Goal: Information Seeking & Learning: Check status

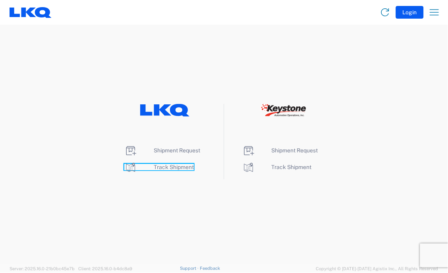
click at [161, 164] on span "Track Shipment" at bounding box center [174, 167] width 40 height 6
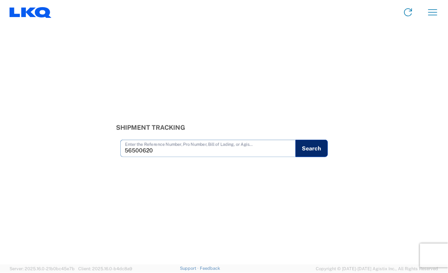
type input "56500620"
click at [310, 148] on button "Search" at bounding box center [311, 148] width 33 height 17
